Goal: Find contact information: Find contact information

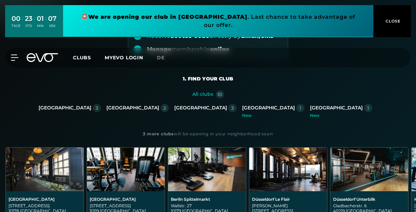
scroll to position [84, 0]
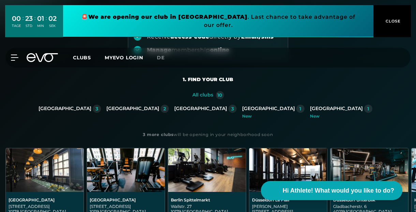
click at [399, 19] on span "CLOSE" at bounding box center [392, 21] width 17 height 6
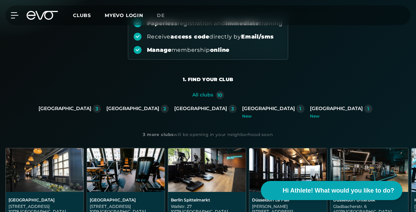
scroll to position [0, 0]
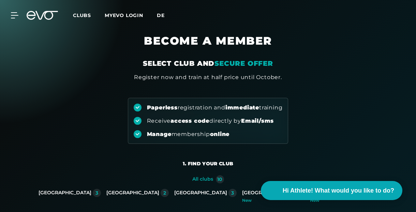
click at [160, 14] on span "de" at bounding box center [161, 15] width 8 height 6
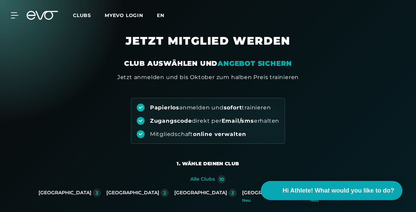
click at [161, 15] on span "en" at bounding box center [160, 15] width 7 height 6
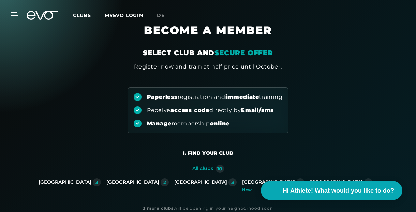
scroll to position [10, 0]
click at [14, 13] on icon at bounding box center [16, 15] width 10 height 6
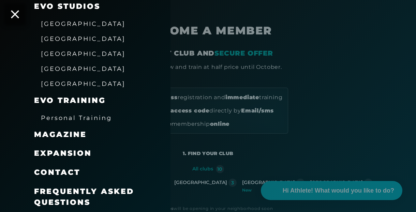
scroll to position [132, 0]
click at [69, 171] on span "Contact" at bounding box center [57, 172] width 46 height 9
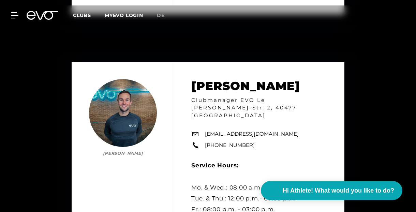
scroll to position [1129, 0]
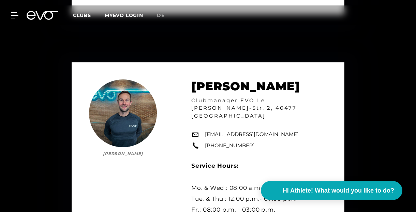
click at [130, 15] on link "MYEVO LOGIN" at bounding box center [124, 15] width 39 height 6
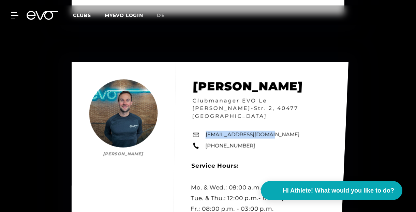
drag, startPoint x: 260, startPoint y: 85, endPoint x: 206, endPoint y: 86, distance: 54.2
click at [206, 86] on div "[PERSON_NAME] [PERSON_NAME] Clubmanager EVO Le [PERSON_NAME]-Str. 2, 40477 Düss…" at bounding box center [210, 164] width 277 height 204
copy link "[EMAIL_ADDRESS][DOMAIN_NAME]"
